Goal: Task Accomplishment & Management: Use online tool/utility

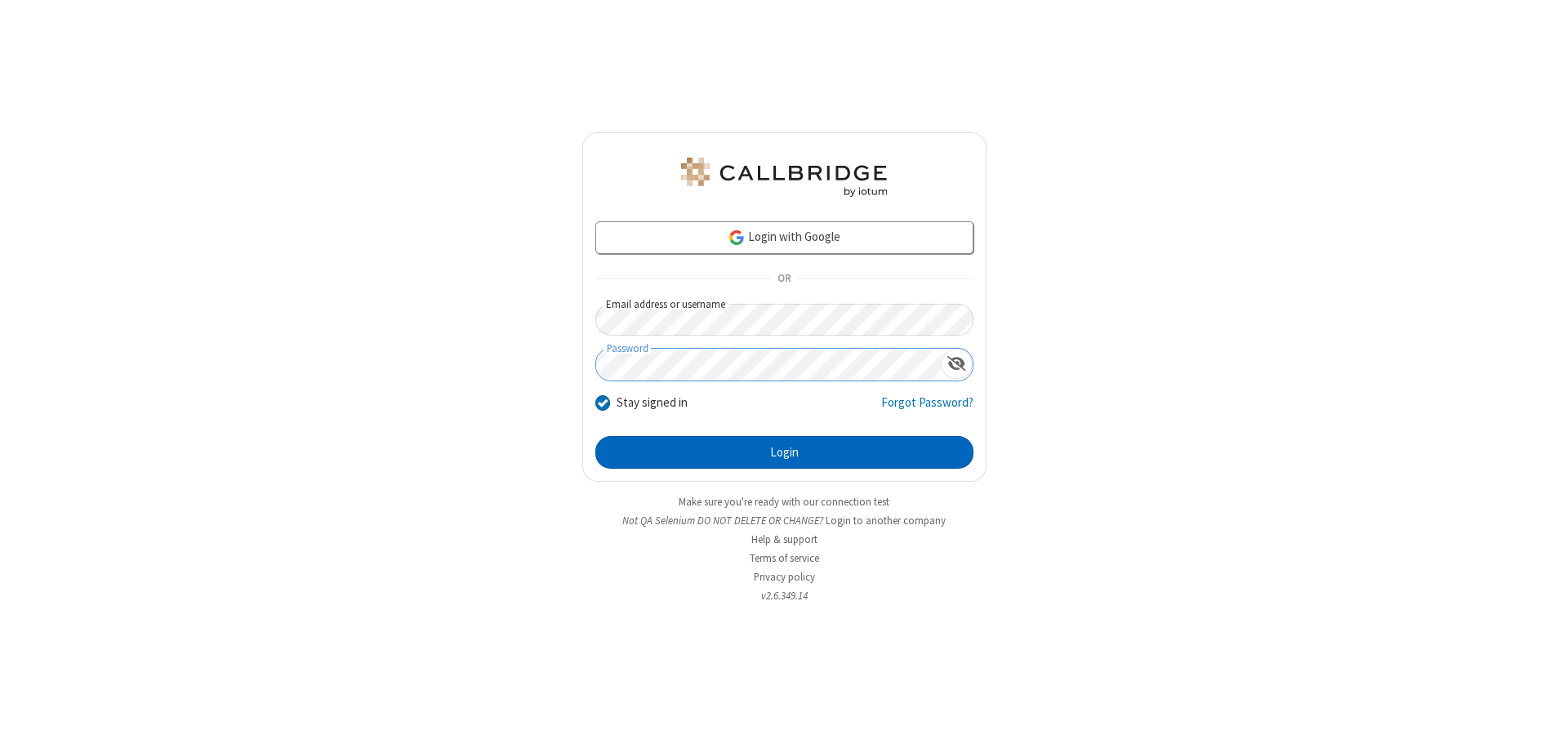
click at [784, 452] on button "Login" at bounding box center [784, 452] width 378 height 33
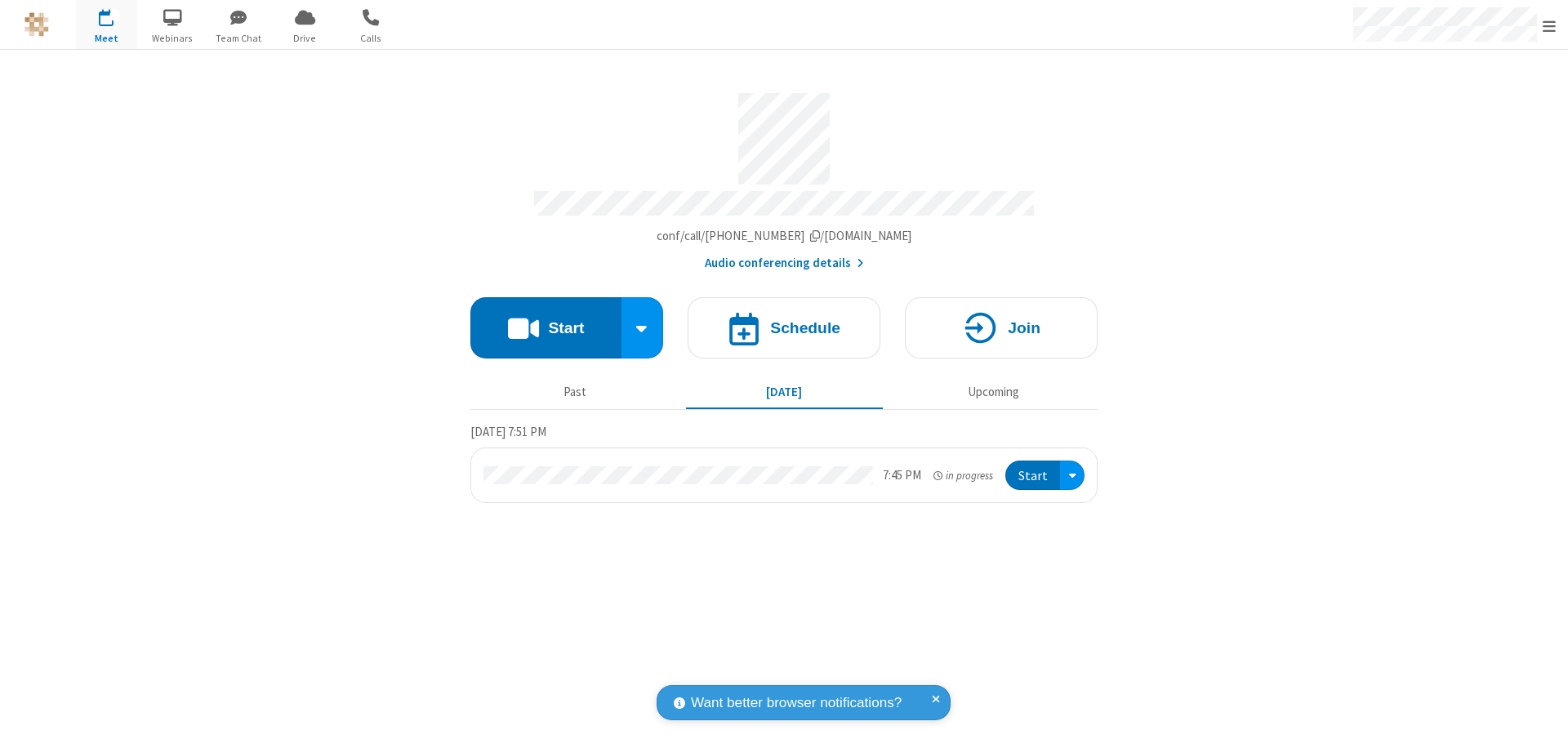
click at [546, 320] on button "Start" at bounding box center [546, 327] width 151 height 61
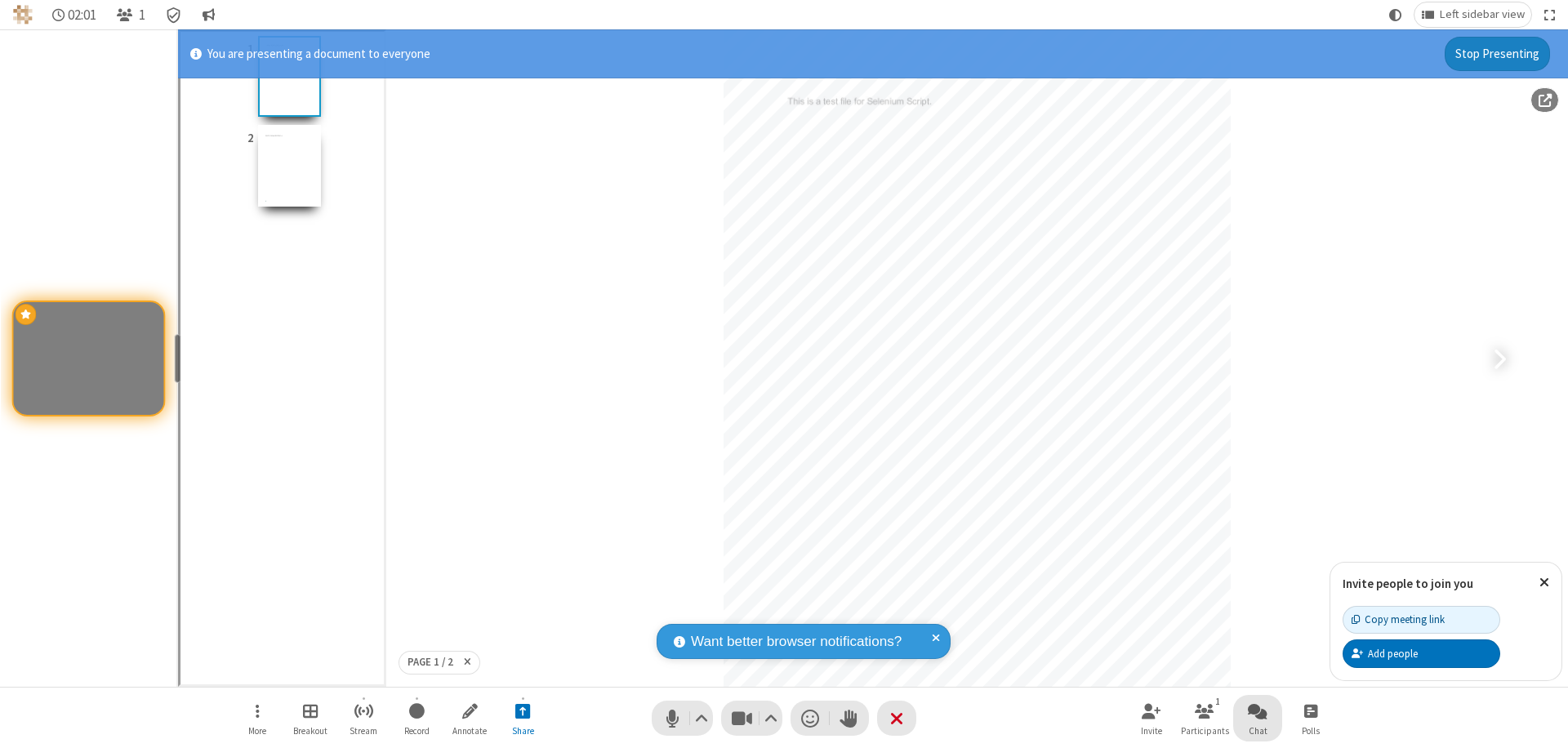
click at [1258, 710] on span "Open chat" at bounding box center [1258, 710] width 19 height 20
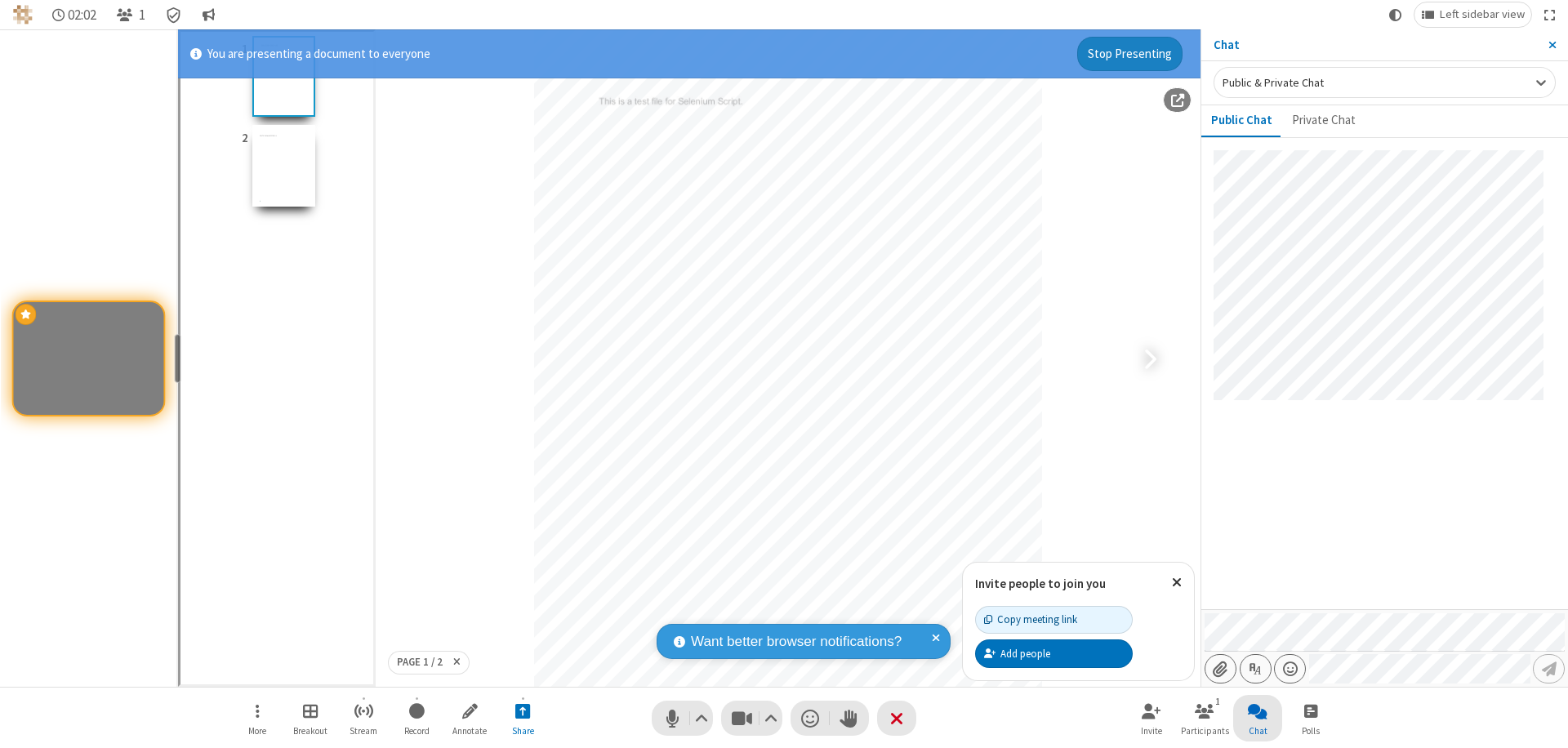
type input "C:\fakepath\doc_test.docx"
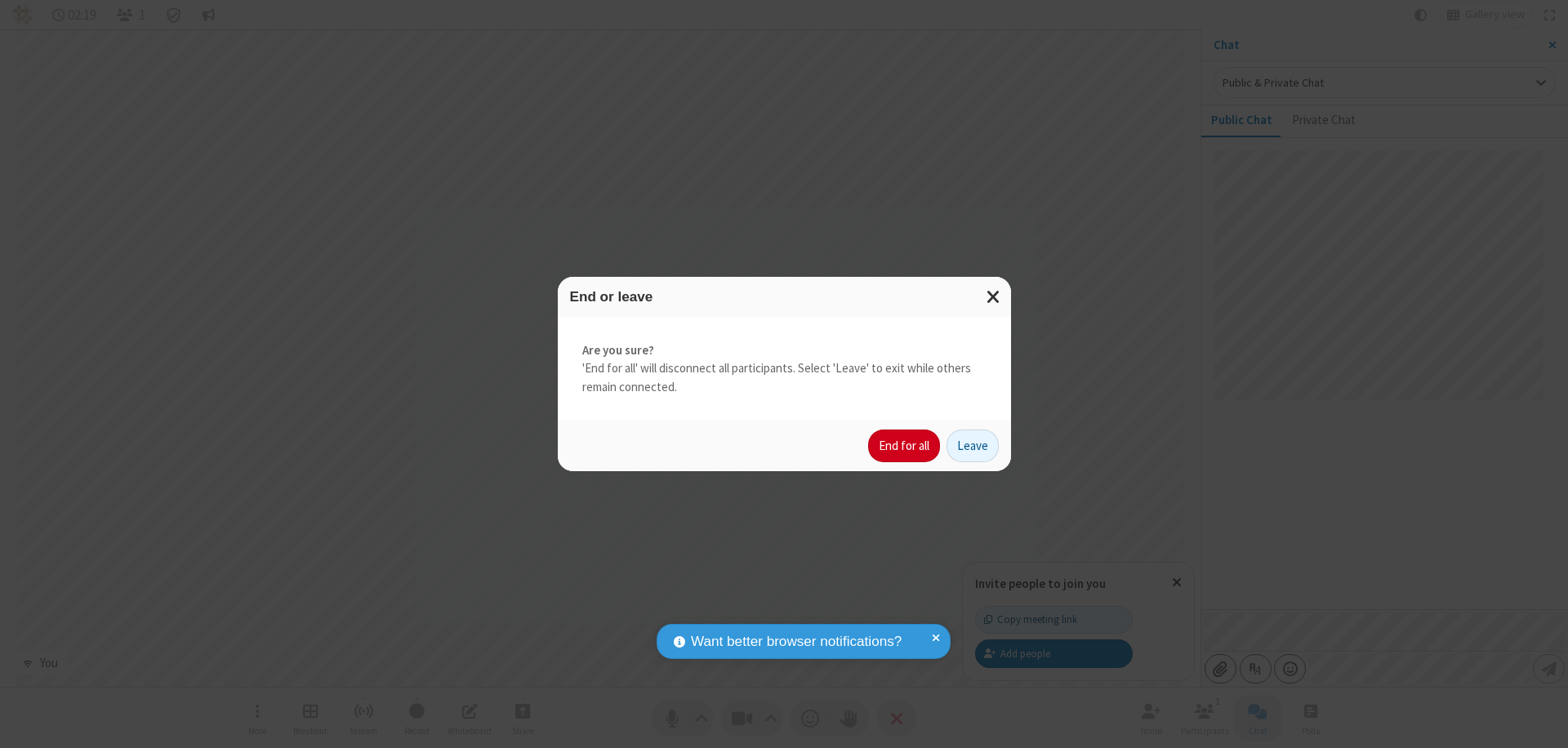
click at [905, 446] on button "End for all" at bounding box center [904, 446] width 72 height 33
